Goal: Complete application form

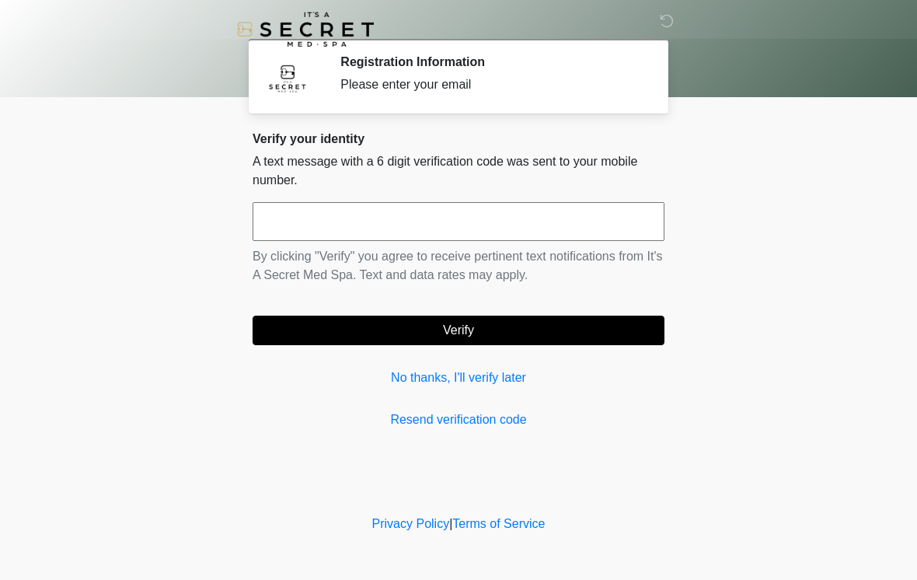
click at [381, 231] on input "text" at bounding box center [459, 221] width 412 height 39
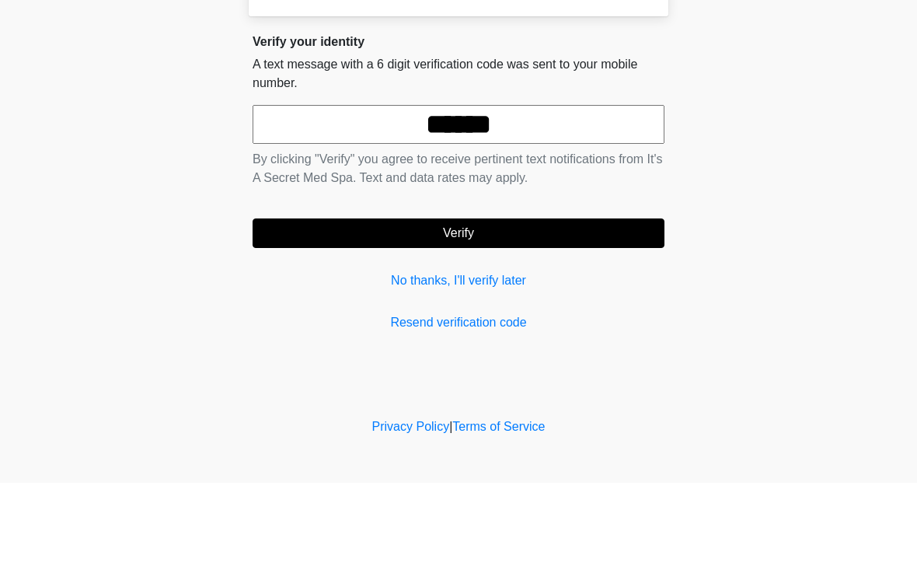
type input "******"
click at [512, 315] on button "Verify" at bounding box center [459, 330] width 412 height 30
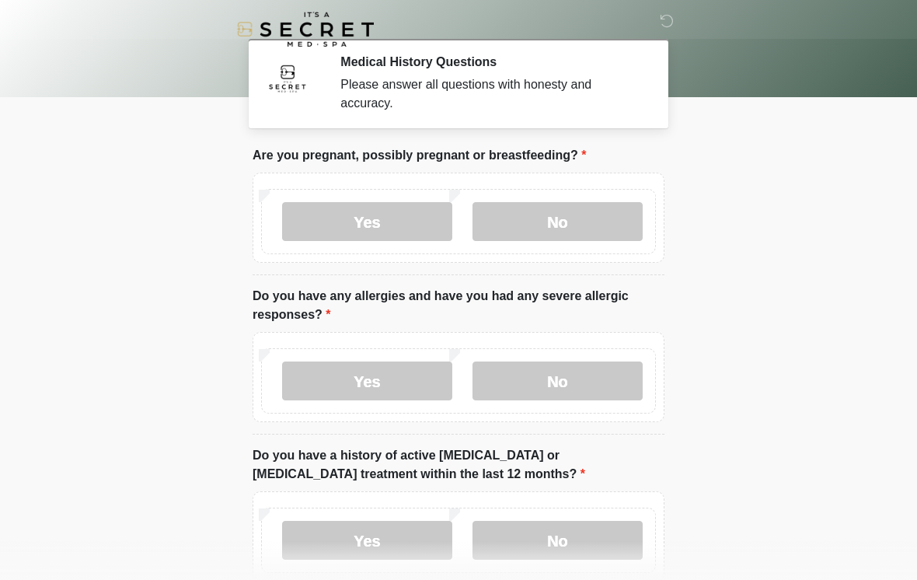
click at [587, 229] on label "No" at bounding box center [557, 221] width 170 height 39
click at [592, 388] on label "No" at bounding box center [557, 380] width 170 height 39
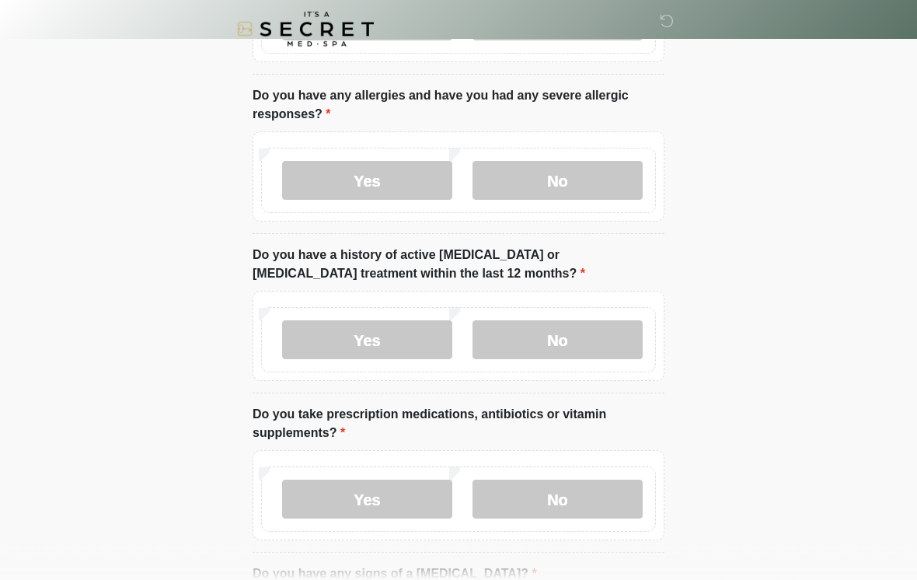
click at [577, 321] on label "No" at bounding box center [557, 340] width 170 height 39
click at [568, 504] on label "No" at bounding box center [557, 498] width 170 height 39
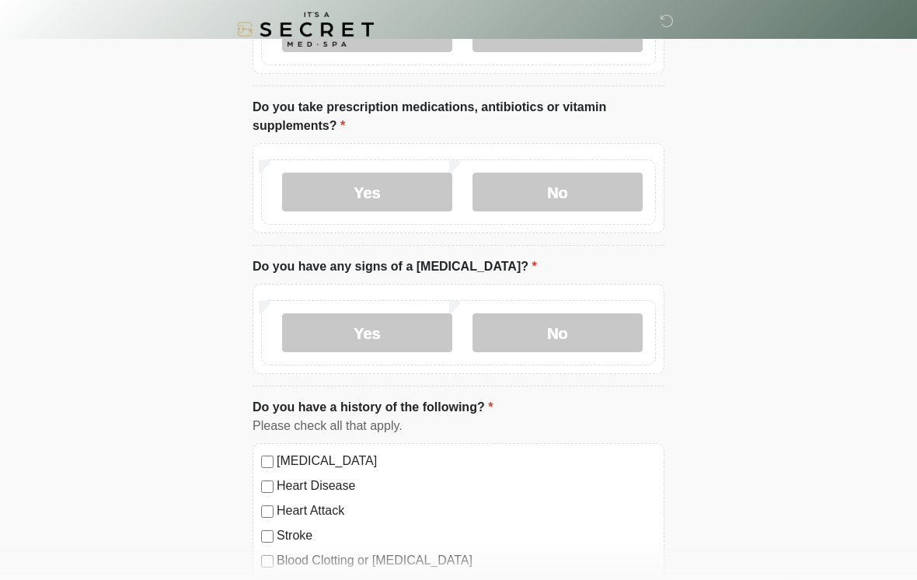
click at [596, 330] on label "No" at bounding box center [557, 332] width 170 height 39
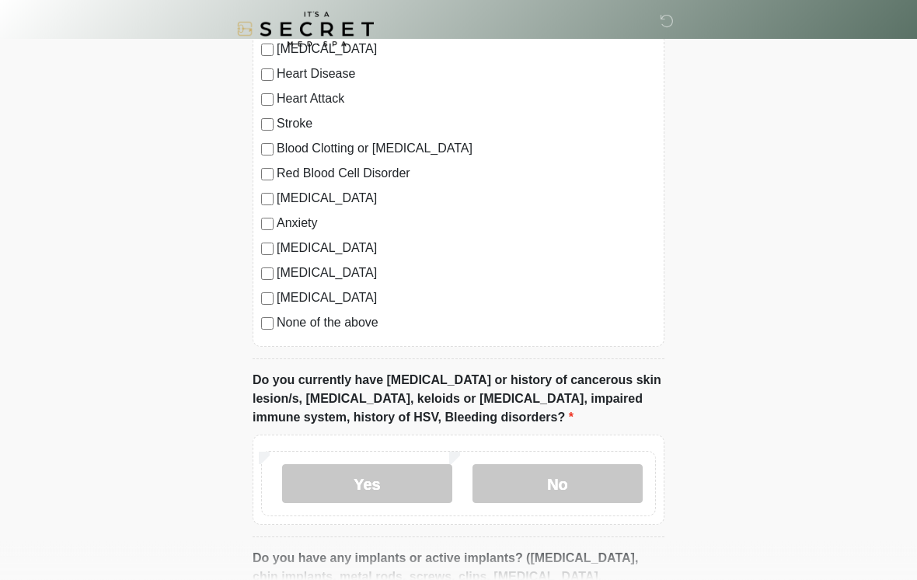
scroll to position [920, 0]
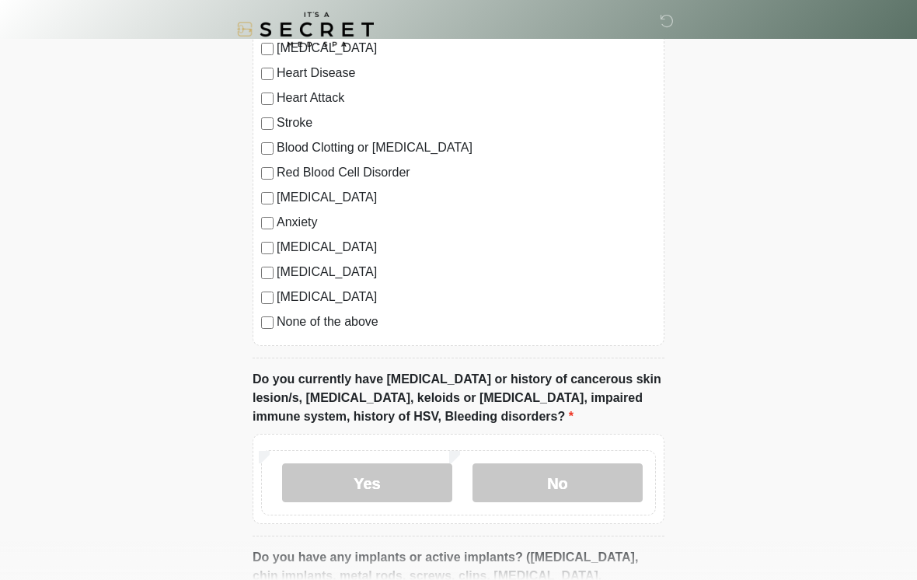
click at [362, 327] on label "None of the above" at bounding box center [466, 321] width 379 height 19
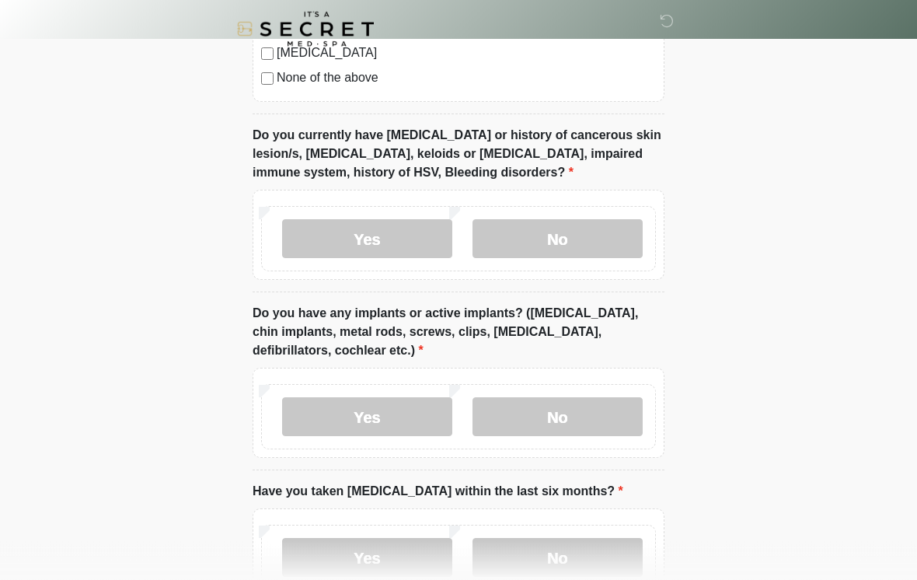
click at [619, 239] on label "No" at bounding box center [557, 239] width 170 height 39
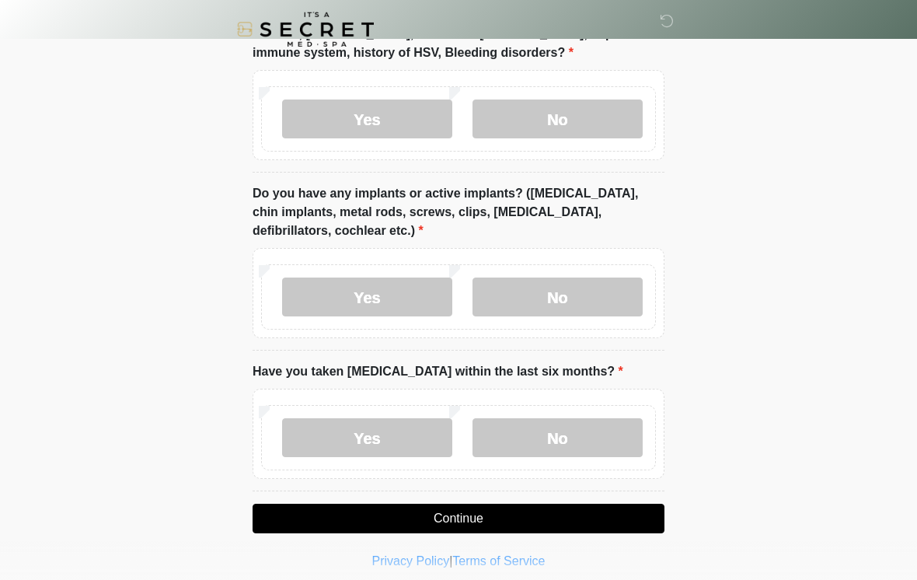
scroll to position [1286, 0]
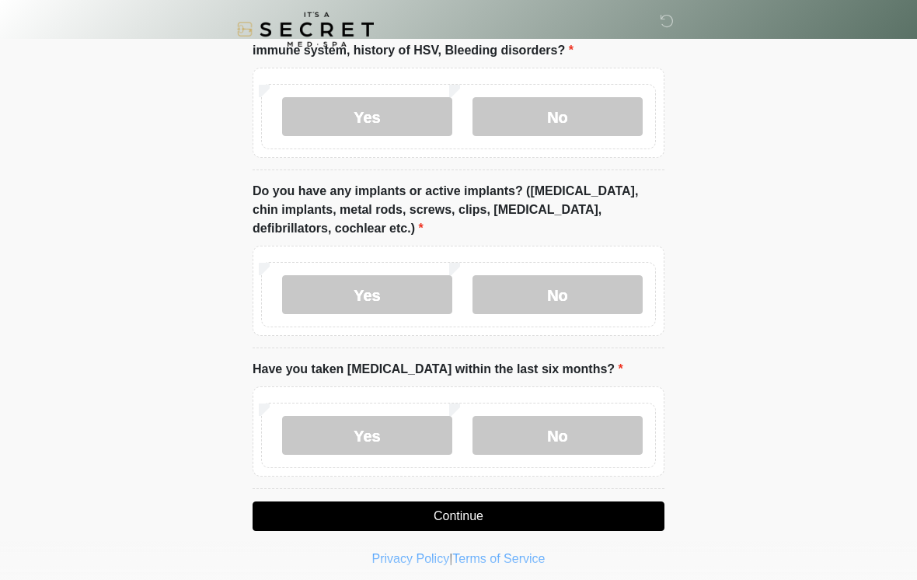
click at [612, 277] on label "No" at bounding box center [557, 294] width 170 height 39
click at [633, 429] on label "No" at bounding box center [557, 435] width 170 height 39
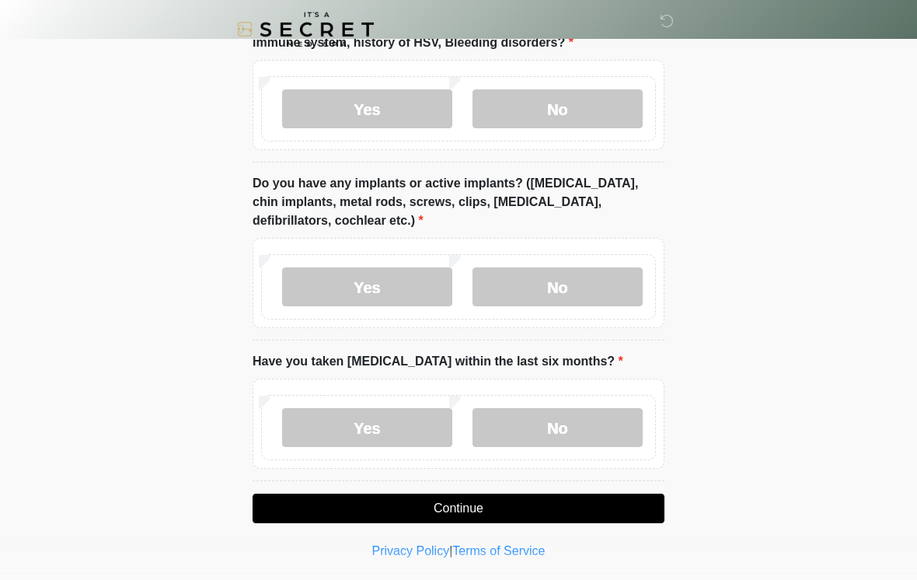
click at [399, 267] on label "Yes" at bounding box center [367, 286] width 170 height 39
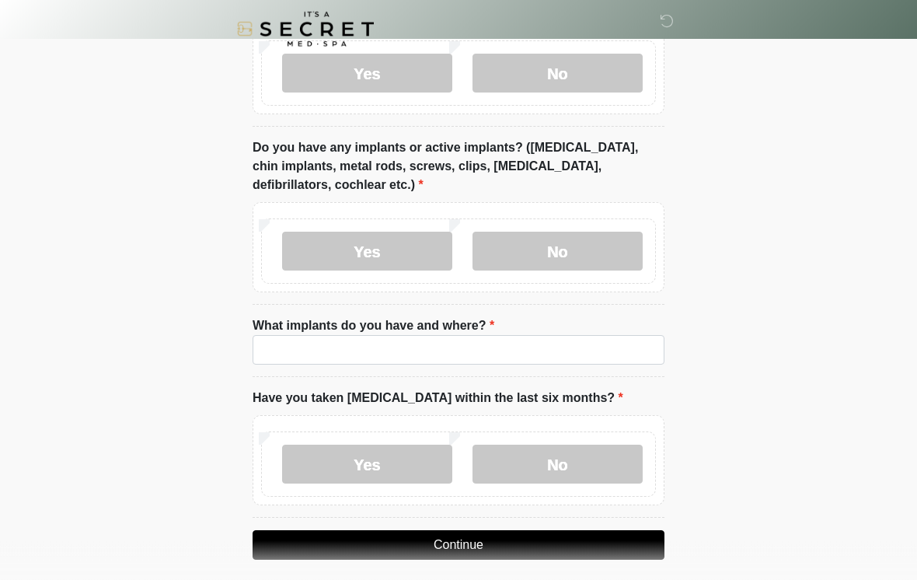
scroll to position [1330, 0]
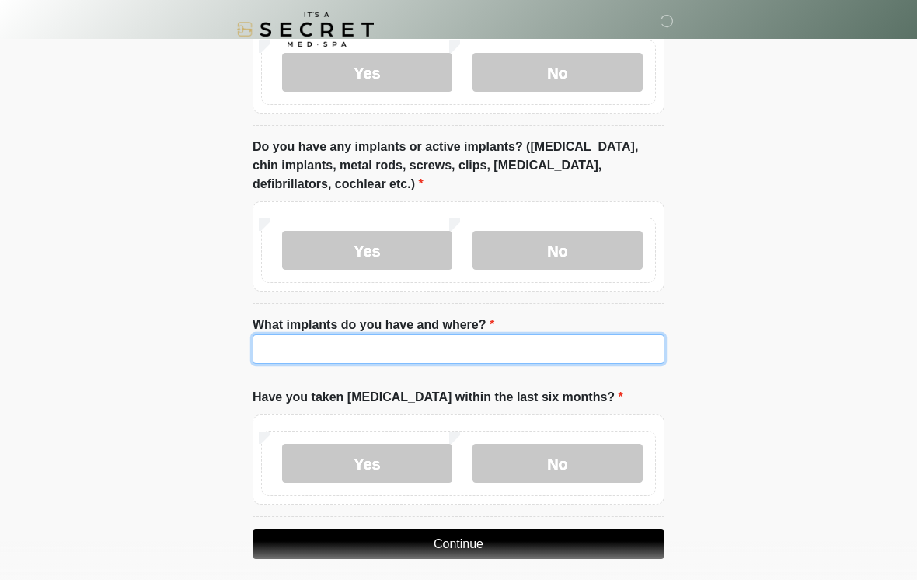
click at [559, 358] on input "What implants do you have and where?" at bounding box center [459, 349] width 412 height 30
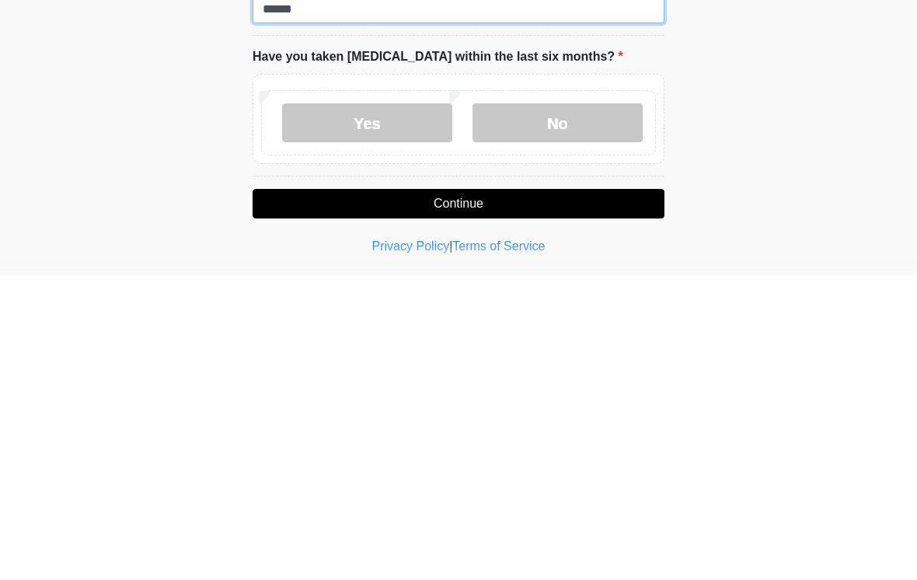
type input "******"
click at [535, 493] on button "Continue" at bounding box center [459, 508] width 412 height 30
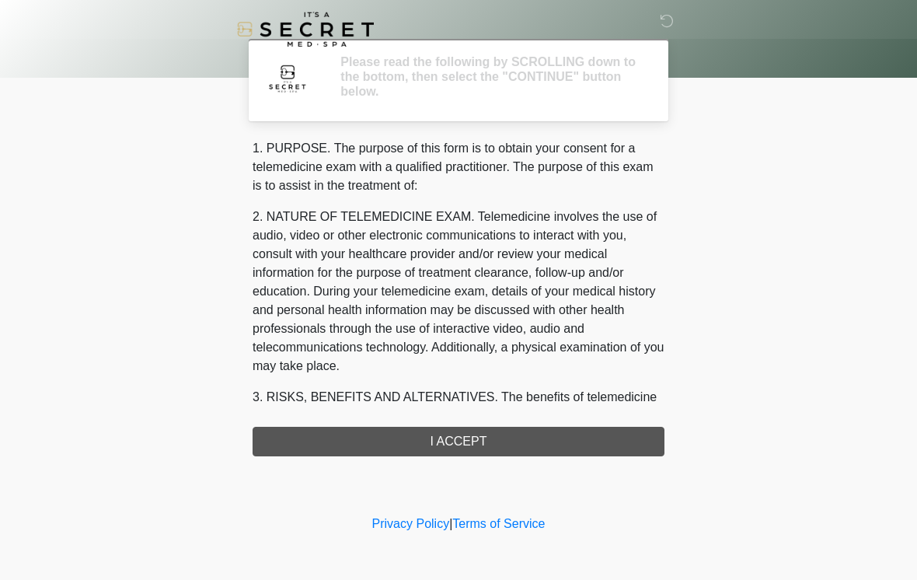
scroll to position [0, 0]
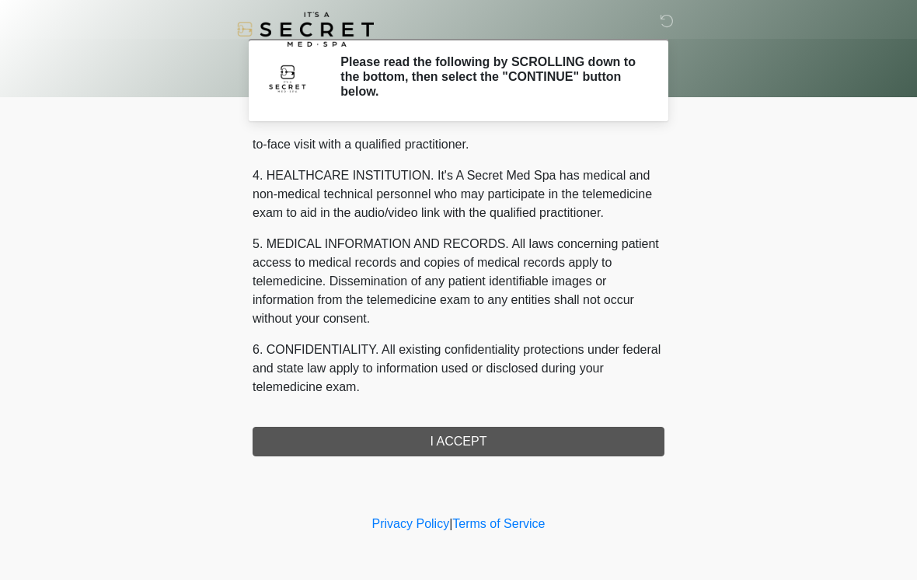
click at [490, 437] on div "1. PURPOSE. The purpose of this form is to obtain your consent for a telemedici…" at bounding box center [459, 297] width 412 height 317
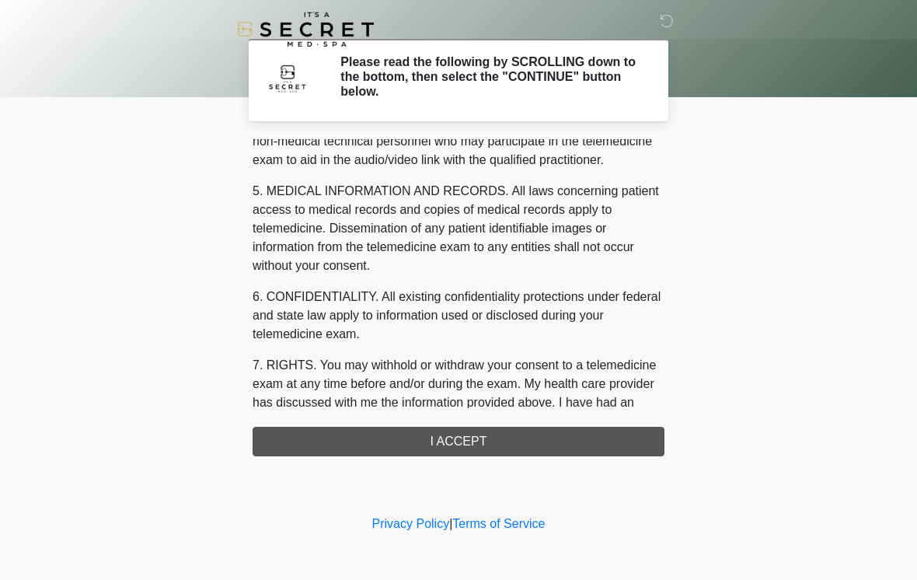
click at [490, 437] on div "1. PURPOSE. The purpose of this form is to obtain your consent for a telemedici…" at bounding box center [459, 297] width 412 height 317
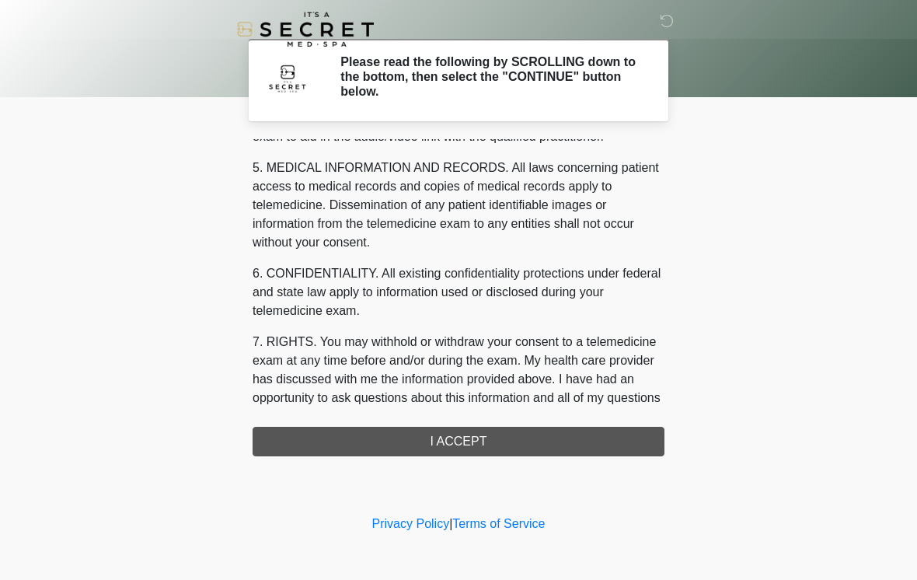
click at [496, 443] on div "1. PURPOSE. The purpose of this form is to obtain your consent for a telemedici…" at bounding box center [459, 297] width 412 height 317
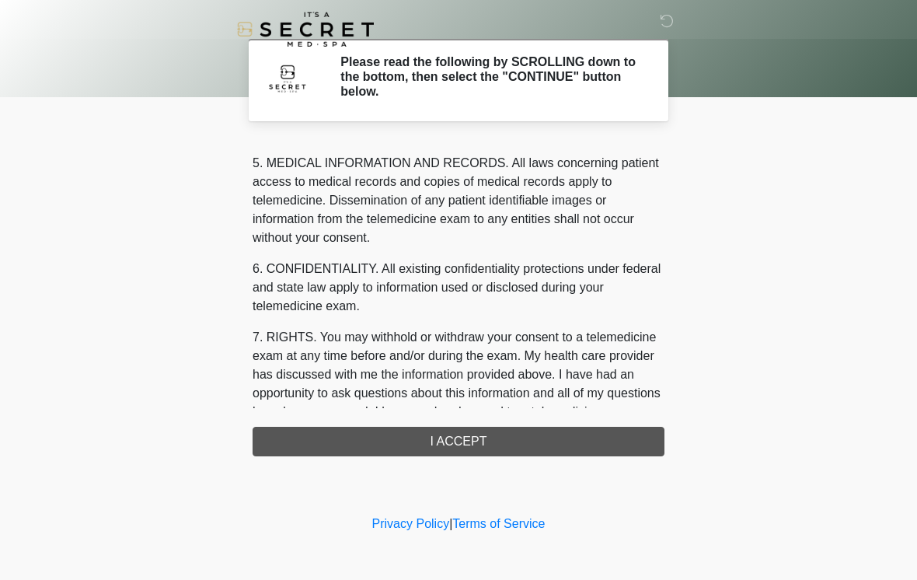
click at [459, 434] on div "1. PURPOSE. The purpose of this form is to obtain your consent for a telemedici…" at bounding box center [459, 297] width 412 height 317
click at [455, 444] on div "1. PURPOSE. The purpose of this form is to obtain your consent for a telemedici…" at bounding box center [459, 297] width 412 height 317
click at [458, 444] on div "1. PURPOSE. The purpose of this form is to obtain your consent for a telemedici…" at bounding box center [459, 297] width 412 height 317
click at [469, 448] on div "1. PURPOSE. The purpose of this form is to obtain your consent for a telemedici…" at bounding box center [459, 297] width 412 height 317
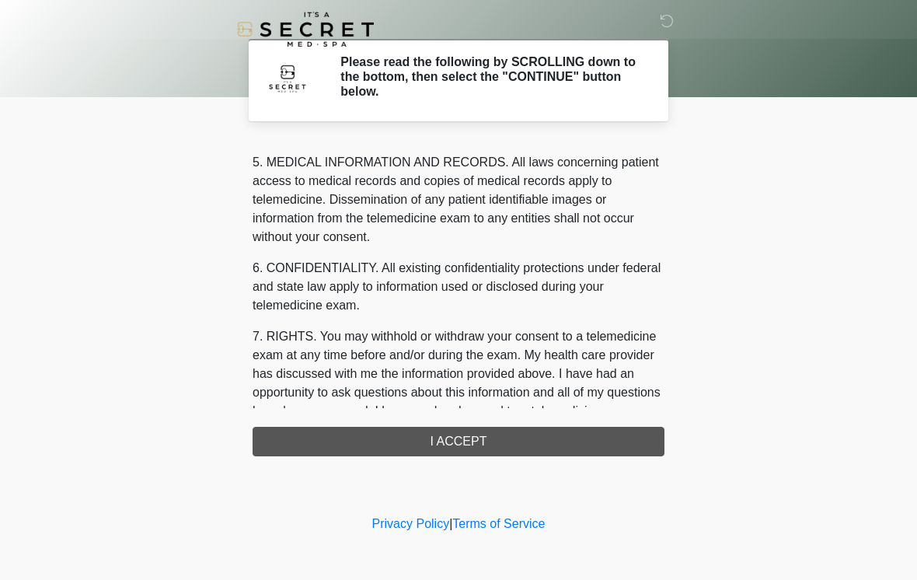
click at [475, 446] on div "1. PURPOSE. The purpose of this form is to obtain your consent for a telemedici…" at bounding box center [459, 297] width 412 height 317
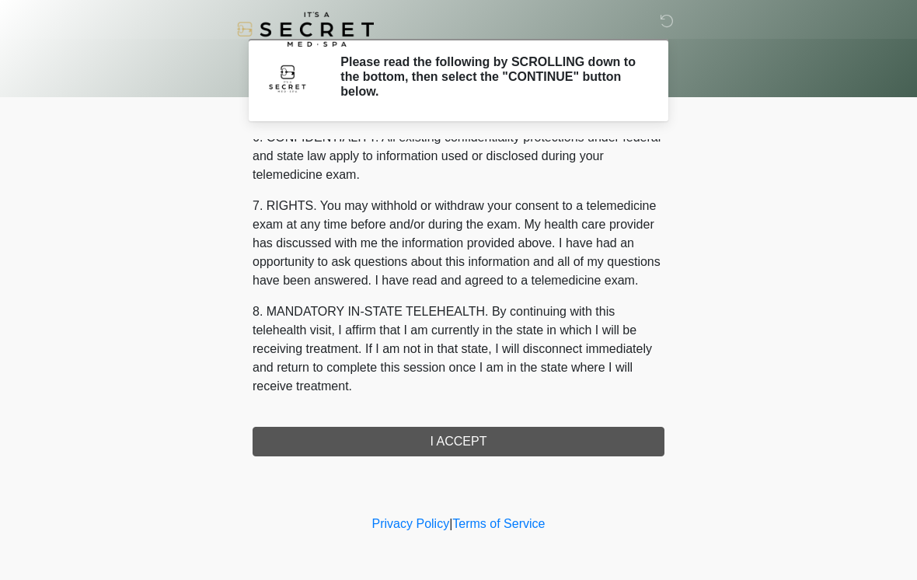
click at [464, 451] on div "1. PURPOSE. The purpose of this form is to obtain your consent for a telemedici…" at bounding box center [459, 297] width 412 height 317
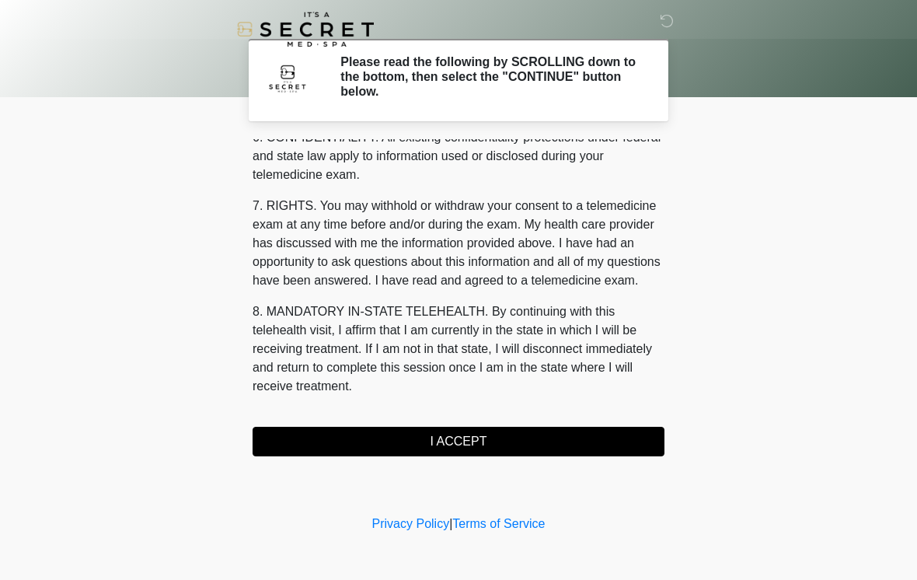
click at [464, 451] on button "I ACCEPT" at bounding box center [459, 442] width 412 height 30
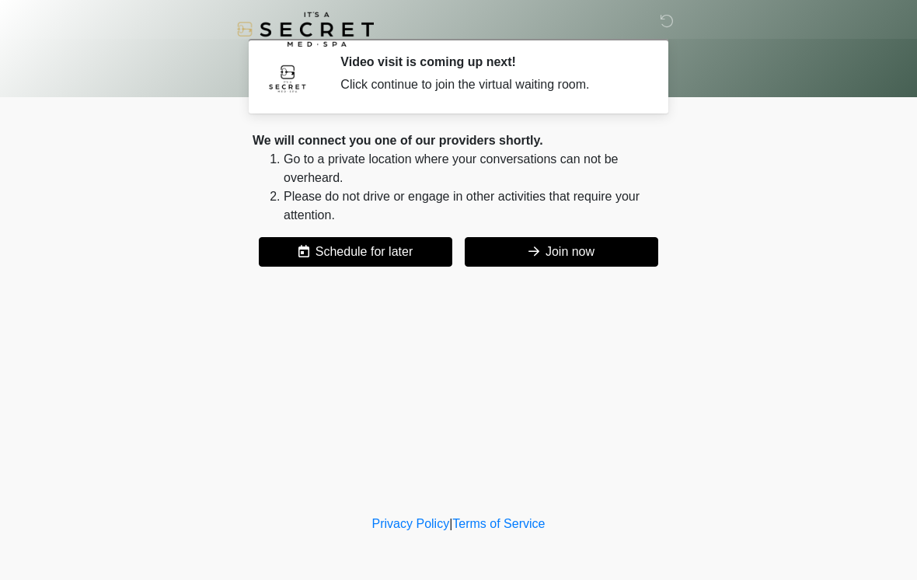
click at [639, 249] on button "Join now" at bounding box center [561, 252] width 193 height 30
